Goal: Complete application form

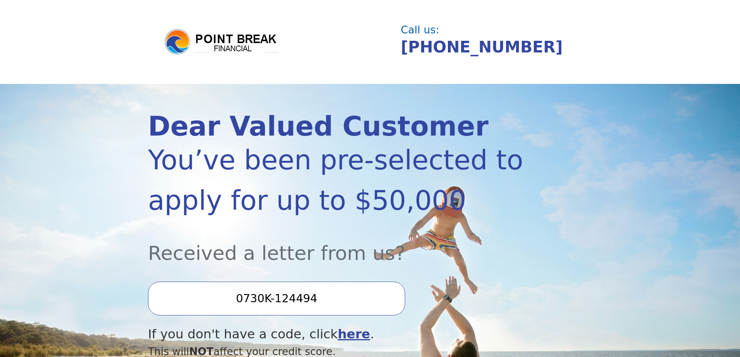
scroll to position [78, 0]
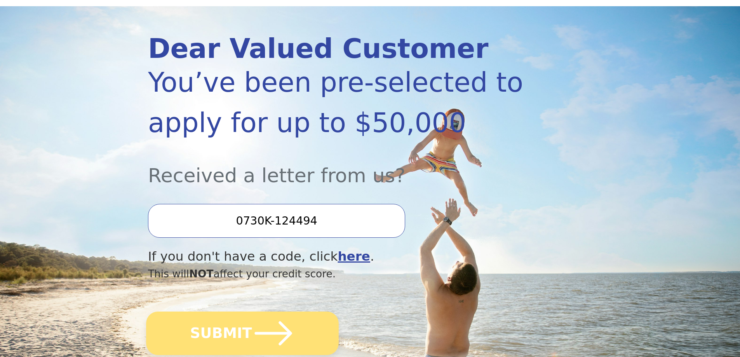
click at [258, 341] on icon "submit" at bounding box center [273, 333] width 43 height 43
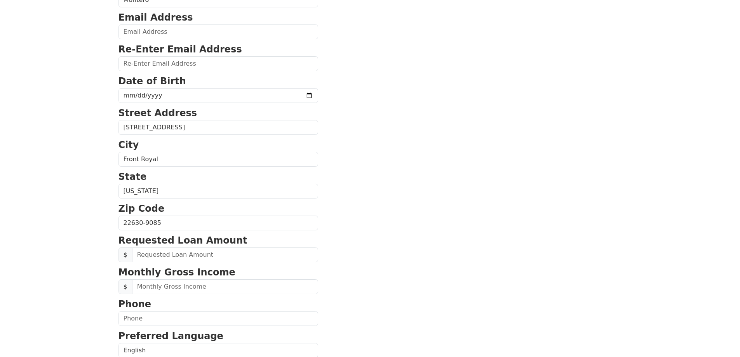
scroll to position [155, 0]
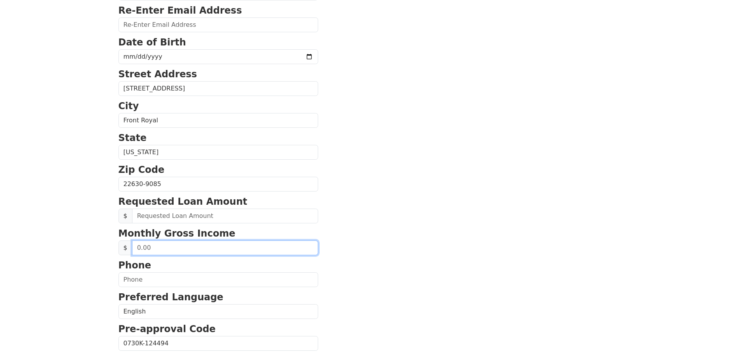
click at [165, 255] on input "text" at bounding box center [225, 248] width 186 height 15
drag, startPoint x: 165, startPoint y: 260, endPoint x: 77, endPoint y: 259, distance: 88.2
click at [77, 202] on html "First Name [PERSON_NAME] Last Name [PERSON_NAME] Email Address Re-Enter Email A…" at bounding box center [370, 23] width 740 height 357
type input "5,788.20"
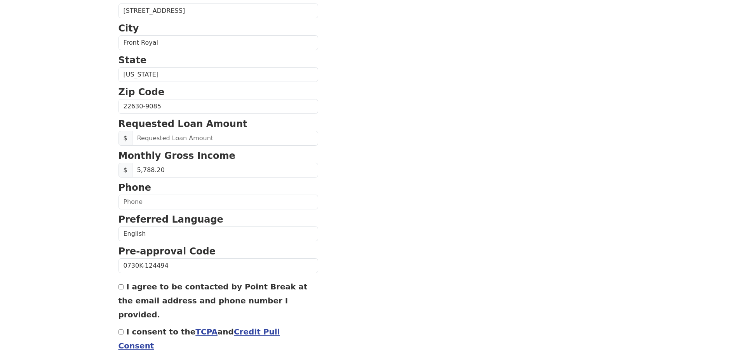
click at [117, 305] on div "First Name [PERSON_NAME] Last Name [PERSON_NAME] Email Address Re-Enter Email A…" at bounding box center [370, 90] width 513 height 646
click at [120, 335] on input "I consent to the TCPA and Credit Pull Consent" at bounding box center [121, 332] width 5 height 5
checkbox input "true"
click at [121, 290] on input "I agree to be contacted by Point Break at the email address and phone number I …" at bounding box center [121, 287] width 5 height 5
checkbox input "true"
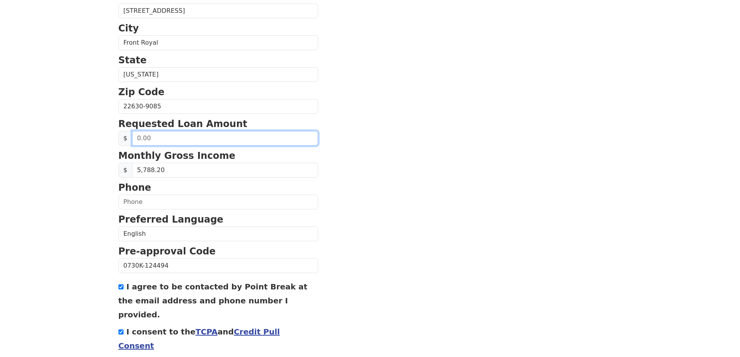
click at [176, 146] on input "text" at bounding box center [225, 138] width 186 height 15
drag, startPoint x: 176, startPoint y: 146, endPoint x: 80, endPoint y: 142, distance: 96.1
click at [144, 146] on input "15,000.00" at bounding box center [225, 138] width 186 height 15
type input "17,000.00"
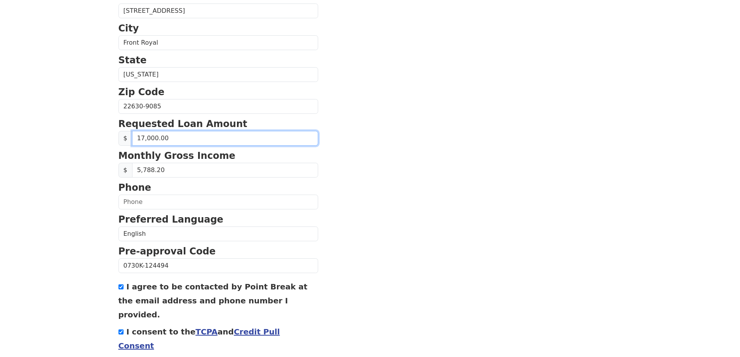
scroll to position [279, 0]
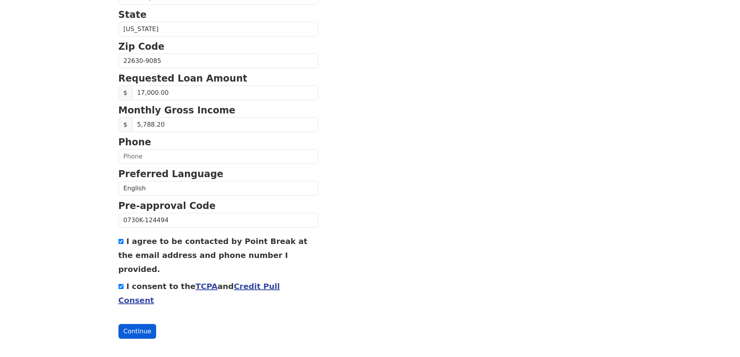
click at [135, 326] on button "Continue" at bounding box center [138, 331] width 38 height 15
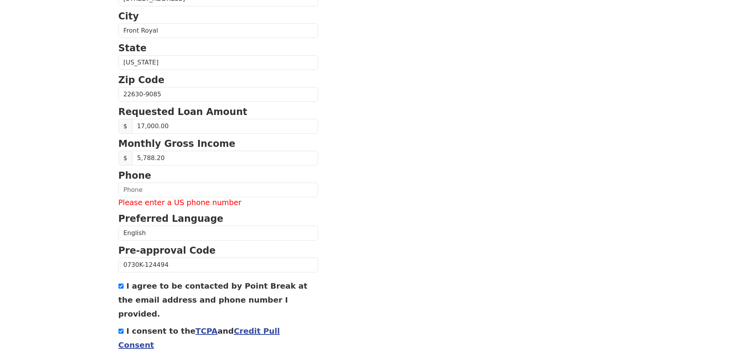
scroll to position [314, 0]
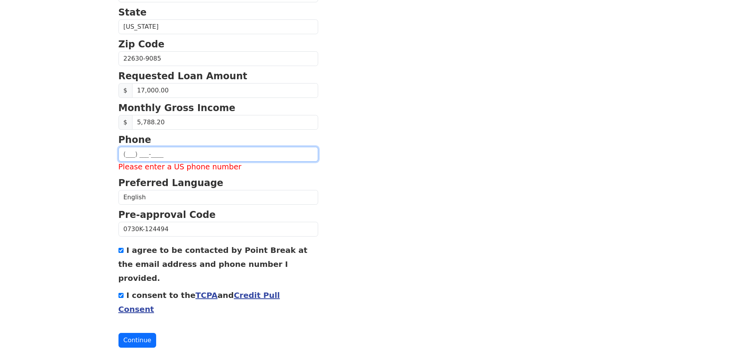
click at [180, 162] on input "text" at bounding box center [219, 154] width 200 height 15
type input "[PHONE_NUMBER]"
type input "[EMAIL_ADDRESS][DOMAIN_NAME]"
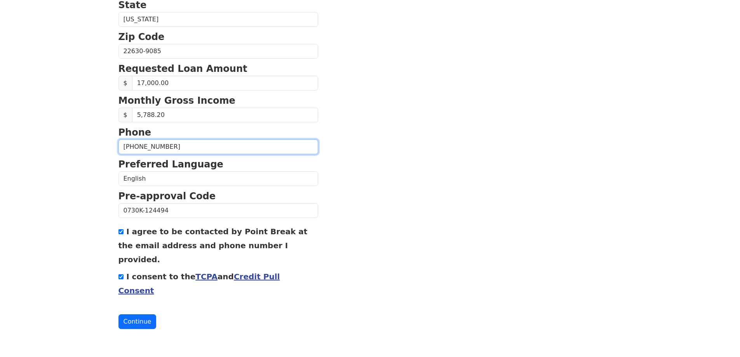
scroll to position [290, 0]
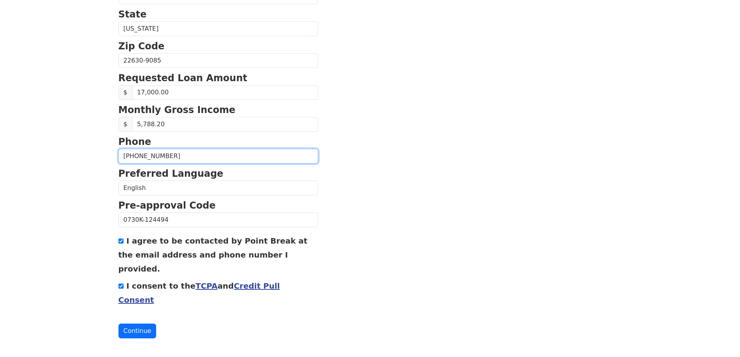
type input "[PHONE_NUMBER]"
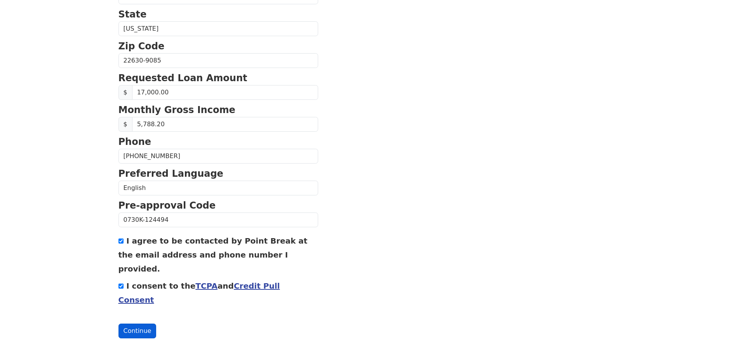
click at [135, 324] on button "Continue" at bounding box center [138, 331] width 38 height 15
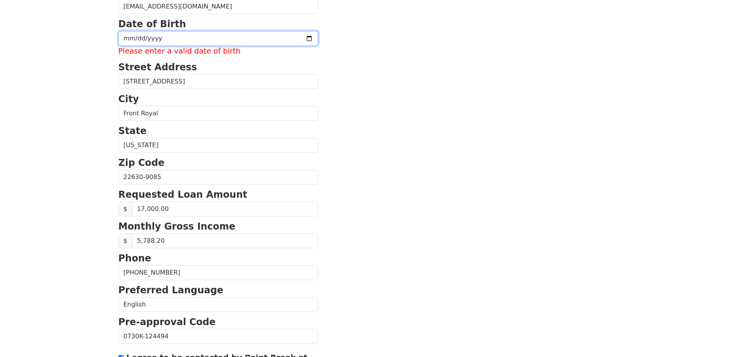
click at [123, 46] on input "date" at bounding box center [219, 38] width 200 height 15
type input "[DATE]"
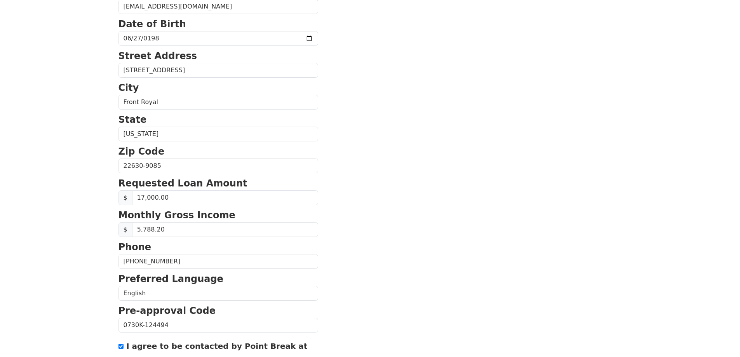
click at [81, 183] on html "First Name [PERSON_NAME] Last Name [PERSON_NAME] Email Address [EMAIL_ADDRESS][…" at bounding box center [370, 4] width 740 height 357
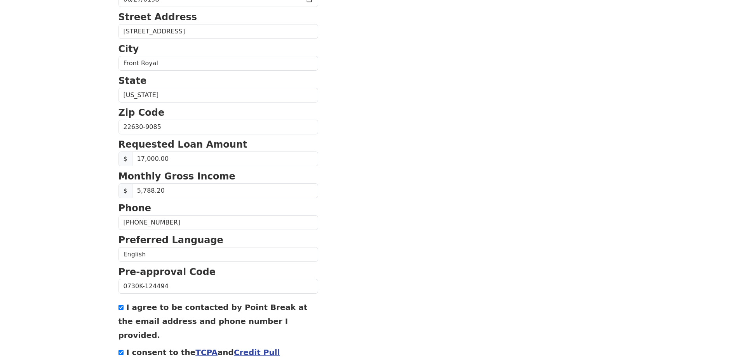
scroll to position [279, 0]
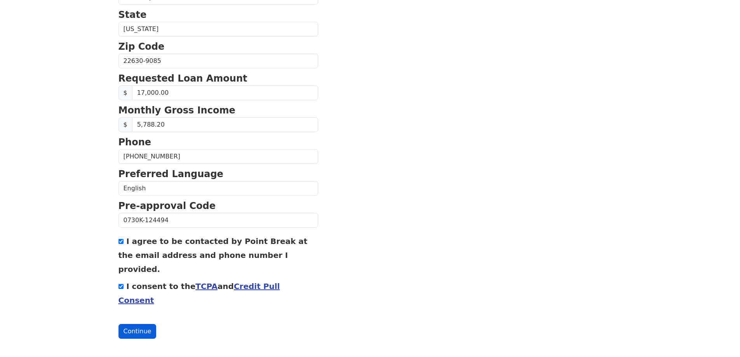
click at [144, 324] on button "Continue" at bounding box center [138, 331] width 38 height 15
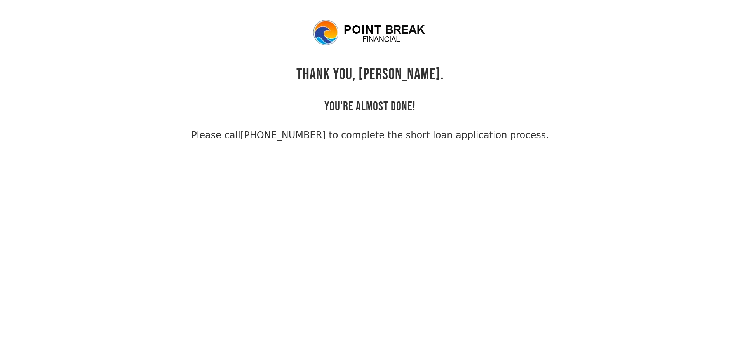
scroll to position [20, 0]
